Goal: Transaction & Acquisition: Purchase product/service

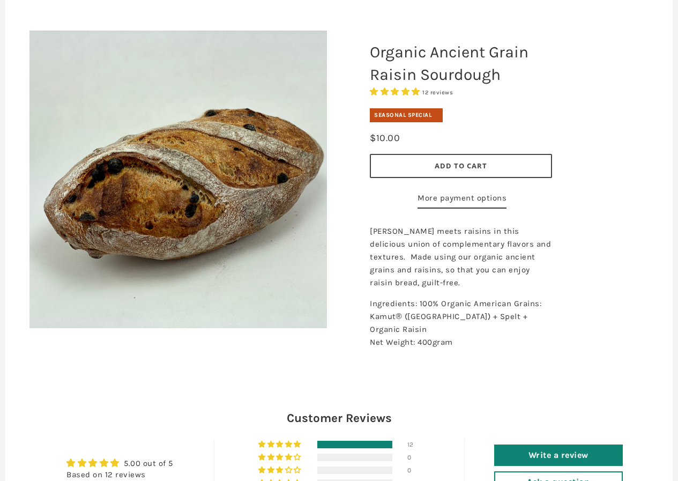
scroll to position [54, 0]
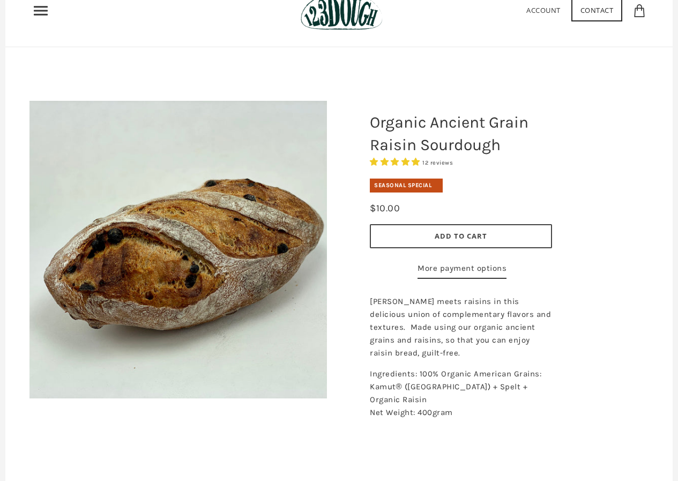
click at [458, 235] on span "Add to Cart" at bounding box center [461, 236] width 53 height 10
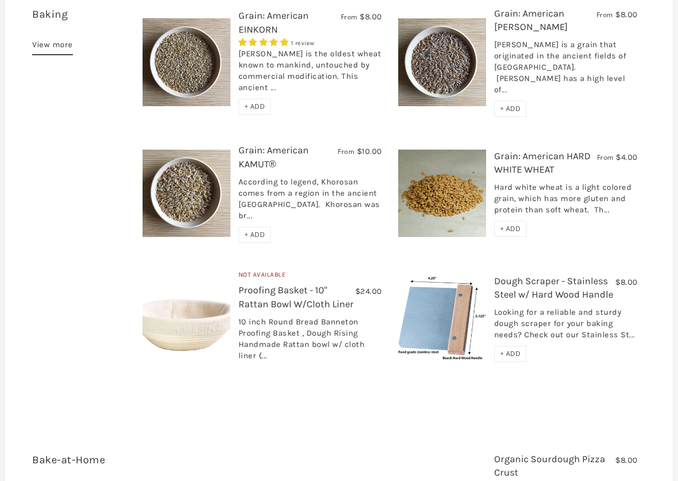
scroll to position [1661, 0]
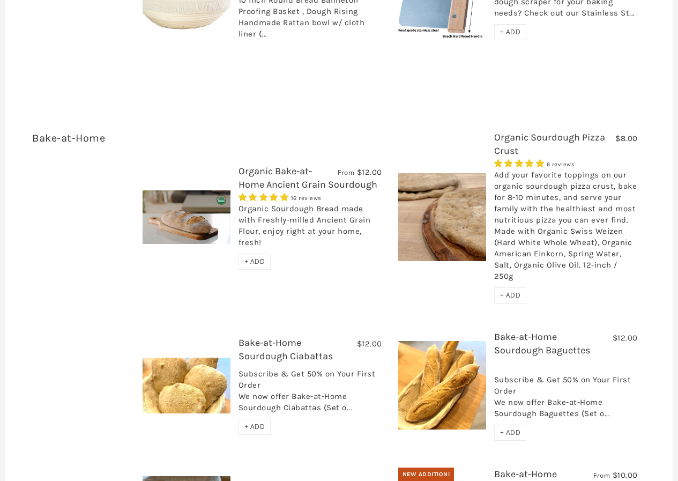
click at [513, 290] on span "+ ADD" at bounding box center [510, 294] width 21 height 9
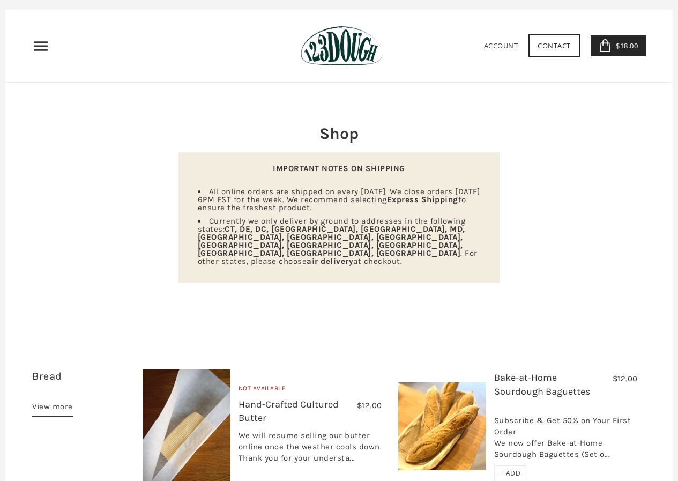
scroll to position [0, 0]
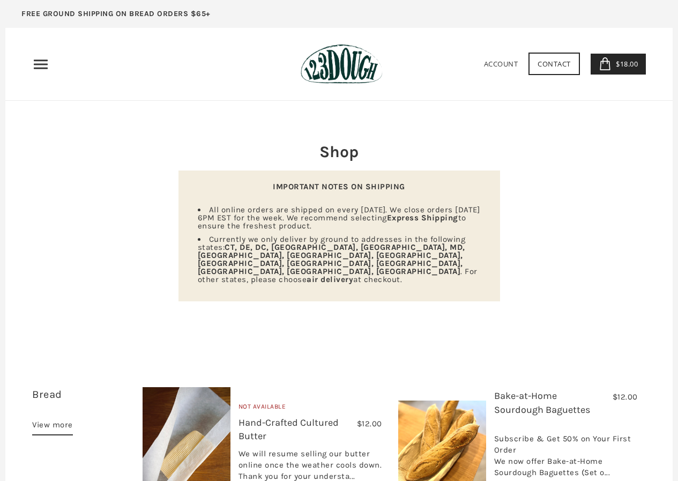
click at [615, 62] on span "$18.00" at bounding box center [625, 64] width 25 height 10
